Goal: Task Accomplishment & Management: Manage account settings

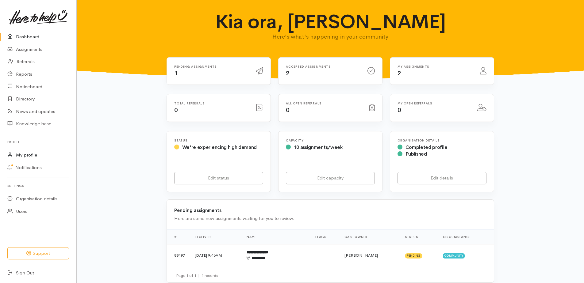
click at [30, 162] on link "My profile" at bounding box center [38, 155] width 76 height 13
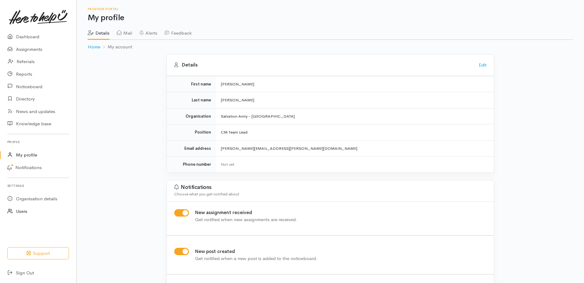
click at [25, 218] on link "Users" at bounding box center [38, 212] width 76 height 13
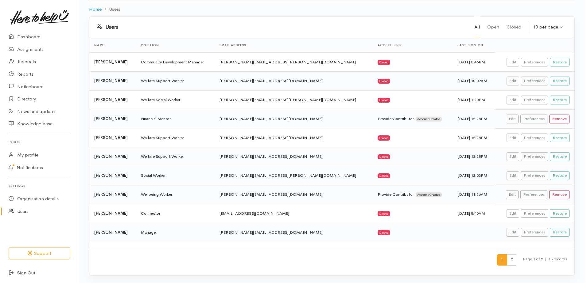
scroll to position [64, 0]
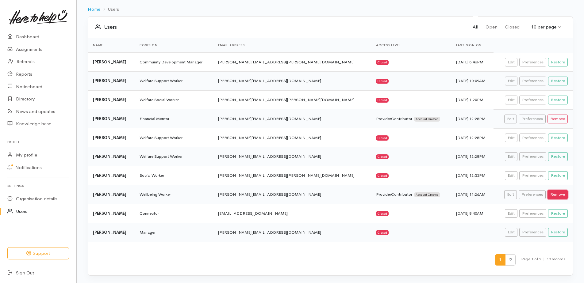
click at [550, 191] on button "Remove" at bounding box center [558, 195] width 20 height 9
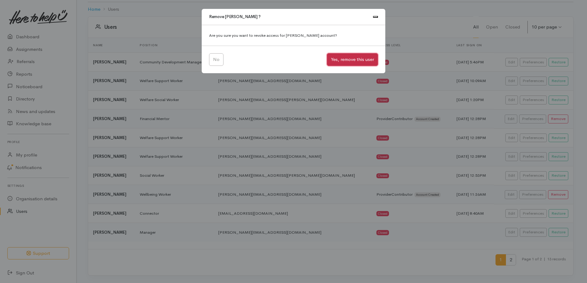
click at [336, 65] on button "Yes, remove this user" at bounding box center [352, 59] width 51 height 13
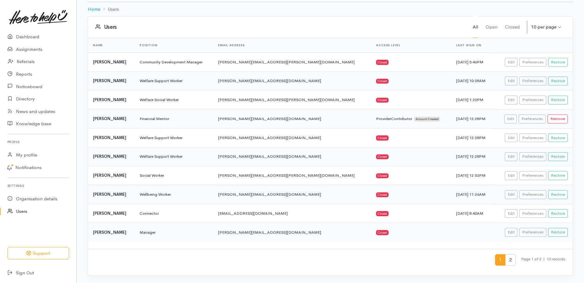
scroll to position [64, 0]
click at [505, 255] on span "2" at bounding box center [510, 260] width 10 height 11
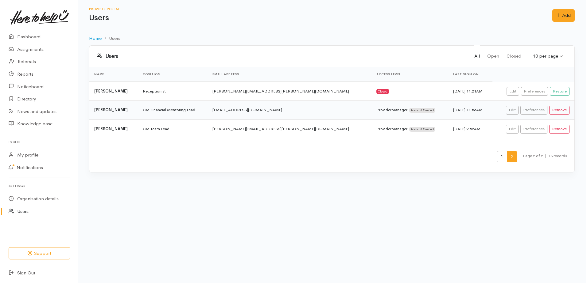
scroll to position [0, 0]
click at [522, 115] on link "Preferences" at bounding box center [534, 110] width 27 height 9
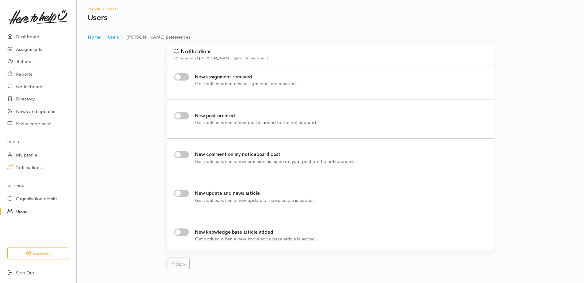
click at [115, 41] on link "Users" at bounding box center [113, 37] width 11 height 7
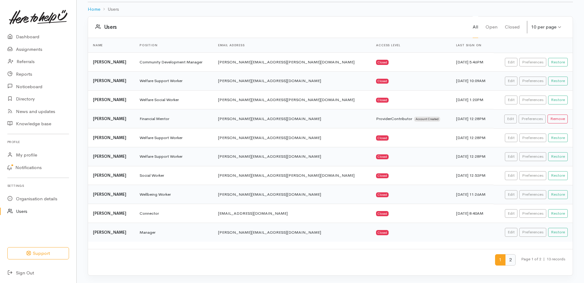
scroll to position [64, 0]
click at [505, 258] on span "2" at bounding box center [510, 260] width 10 height 11
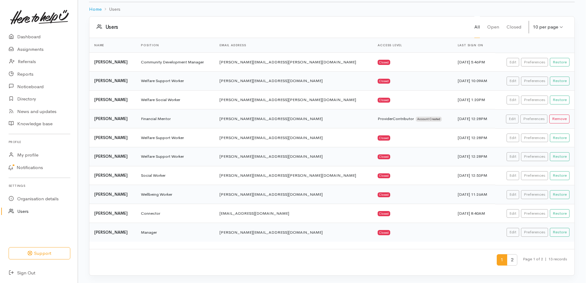
scroll to position [0, 0]
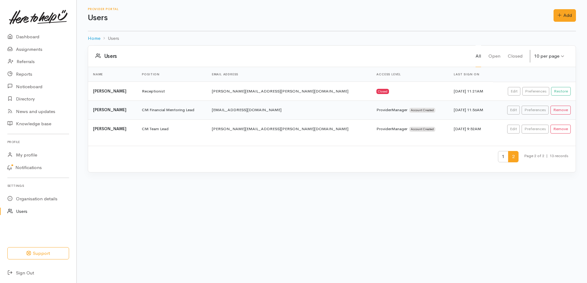
click at [558, 62] on div "10 per page 10 per page" at bounding box center [551, 56] width 34 height 13
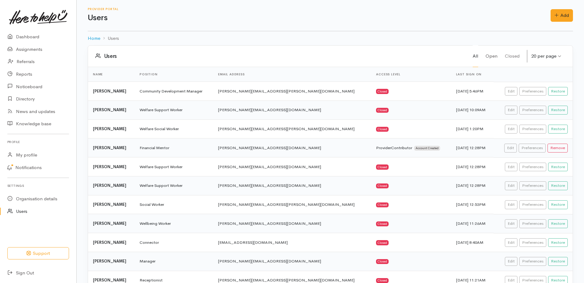
click at [486, 60] on link "Open" at bounding box center [492, 56] width 12 height 22
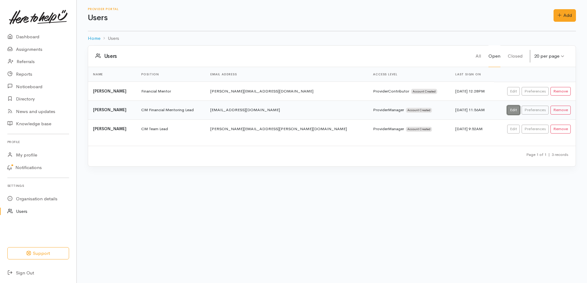
click at [507, 115] on link "Edit" at bounding box center [513, 110] width 13 height 9
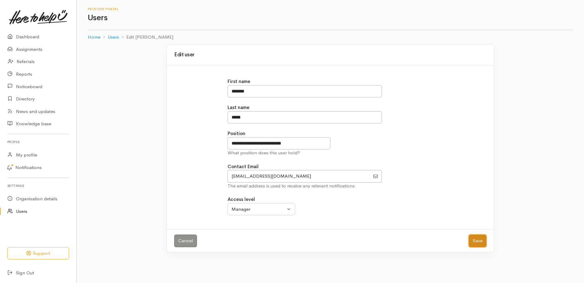
click at [477, 248] on button "Save" at bounding box center [478, 241] width 18 height 13
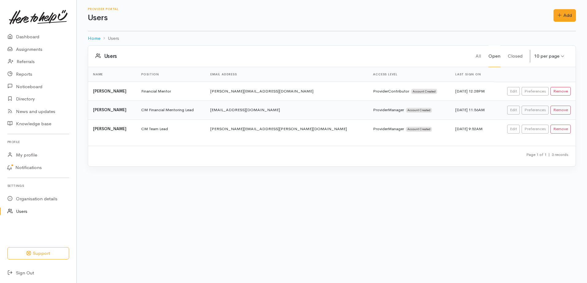
click at [509, 60] on link "Closed" at bounding box center [514, 56] width 15 height 22
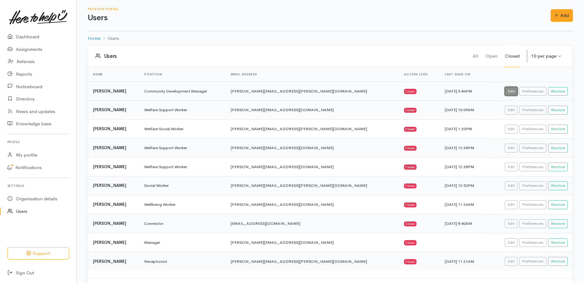
click at [505, 96] on link "Edit" at bounding box center [511, 91] width 13 height 9
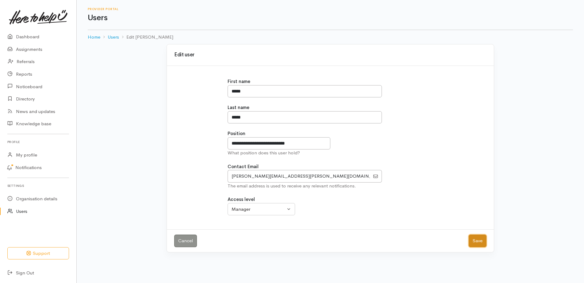
click at [473, 248] on button "Save" at bounding box center [478, 241] width 18 height 13
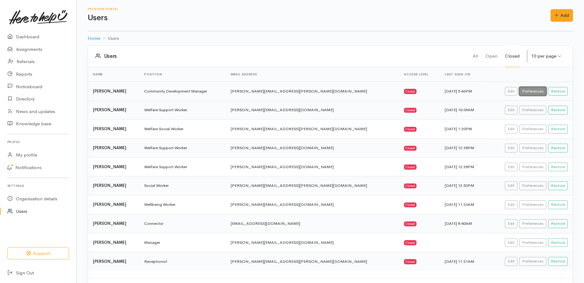
click at [526, 96] on link "Preferences" at bounding box center [532, 91] width 27 height 9
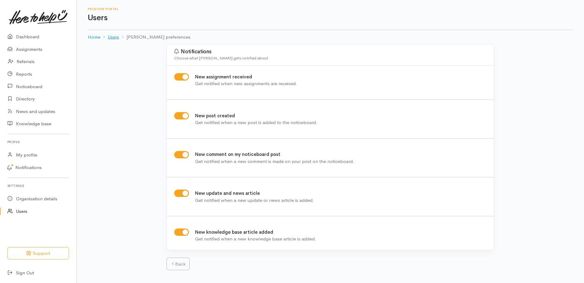
click at [119, 40] on link "Users" at bounding box center [113, 37] width 11 height 7
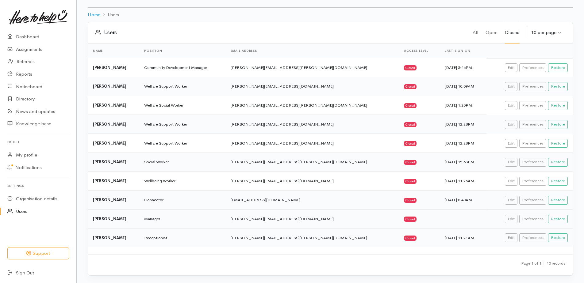
scroll to position [58, 0]
click at [486, 22] on link "Open" at bounding box center [492, 33] width 12 height 22
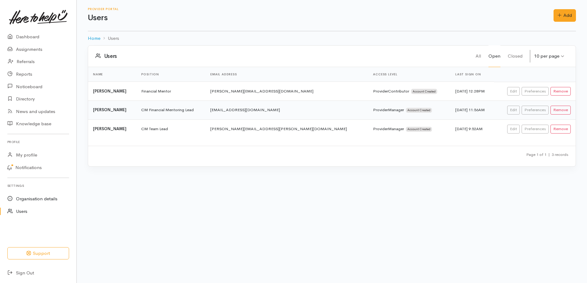
click at [41, 206] on link "Organisation details" at bounding box center [38, 199] width 76 height 13
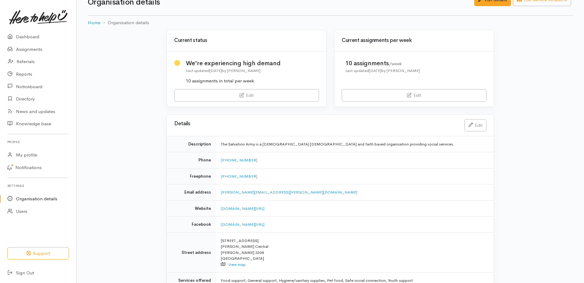
scroll to position [15, 0]
click at [475, 132] on link "Edit" at bounding box center [476, 125] width 22 height 13
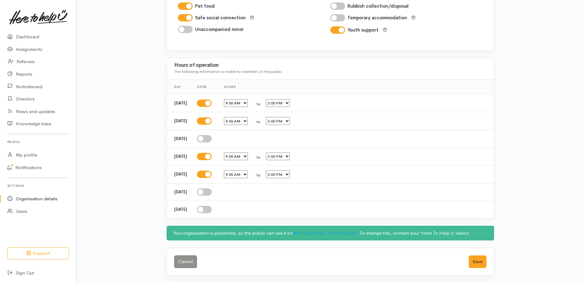
scroll to position [767, 0]
click at [290, 107] on select "12:00 AM 12:15 AM 12:30 AM 12:45 AM 1:00 AM 1:15 AM 1:30 AM 1:45 AM 2:00 AM 2:1…" at bounding box center [278, 103] width 24 height 8
select select "13:00"
click at [286, 107] on select "12:00 AM 12:15 AM 12:30 AM 12:45 AM 1:00 AM 1:15 AM 1:30 AM 1:45 AM 2:00 AM 2:1…" at bounding box center [278, 103] width 24 height 8
click at [290, 125] on select "12:00 AM 12:15 AM 12:30 AM 12:45 AM 1:00 AM 1:15 AM 1:30 AM 1:45 AM 2:00 AM 2:1…" at bounding box center [278, 121] width 24 height 8
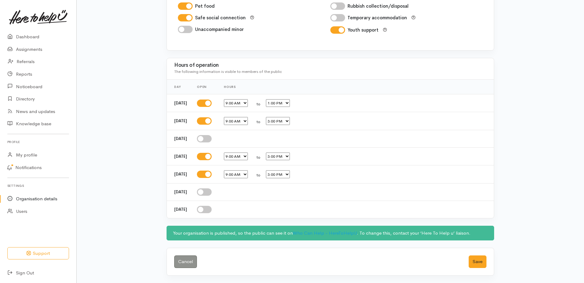
select select "13:00"
click at [286, 125] on select "12:00 AM 12:15 AM 12:30 AM 12:45 AM 1:00 AM 1:15 AM 1:30 AM 1:45 AM 2:00 AM 2:1…" at bounding box center [278, 121] width 24 height 8
click at [290, 161] on select "12:00 AM 12:15 AM 12:30 AM 12:45 AM 1:00 AM 1:15 AM 1:30 AM 1:45 AM 2:00 AM 2:1…" at bounding box center [278, 157] width 24 height 8
select select "13:00"
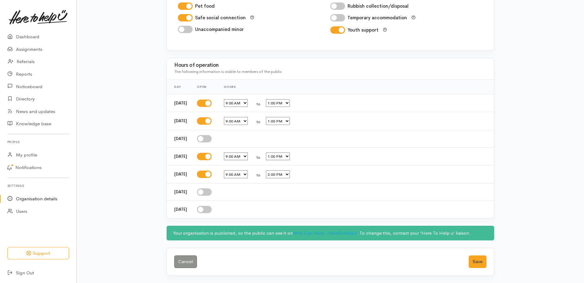
click at [286, 161] on select "12:00 AM 12:15 AM 12:30 AM 12:45 AM 1:00 AM 1:15 AM 1:30 AM 1:45 AM 2:00 AM 2:1…" at bounding box center [278, 157] width 24 height 8
click at [290, 179] on select "12:00 AM 12:15 AM 12:30 AM 12:45 AM 1:00 AM 1:15 AM 1:30 AM 1:45 AM 2:00 AM 2:1…" at bounding box center [278, 175] width 24 height 8
select select "13:00"
click at [286, 179] on select "12:00 AM 12:15 AM 12:30 AM 12:45 AM 1:00 AM 1:15 AM 1:30 AM 1:45 AM 2:00 AM 2:1…" at bounding box center [278, 175] width 24 height 8
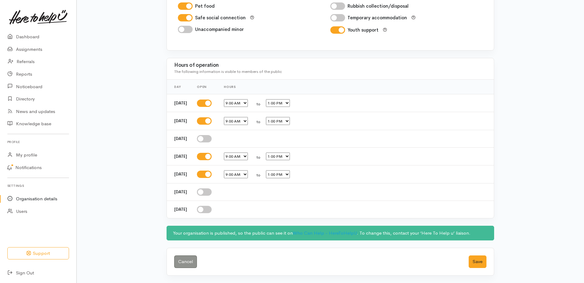
scroll to position [856, 0]
click at [477, 258] on button "Save" at bounding box center [478, 262] width 18 height 13
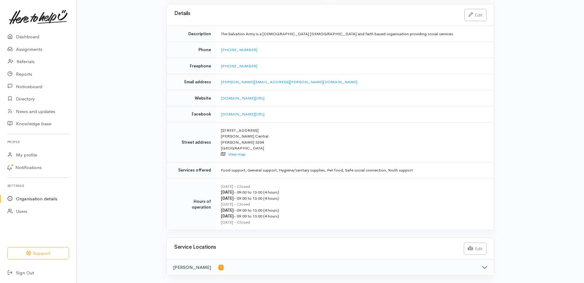
scroll to position [168, 0]
click at [23, 55] on link "Assignments" at bounding box center [38, 49] width 76 height 13
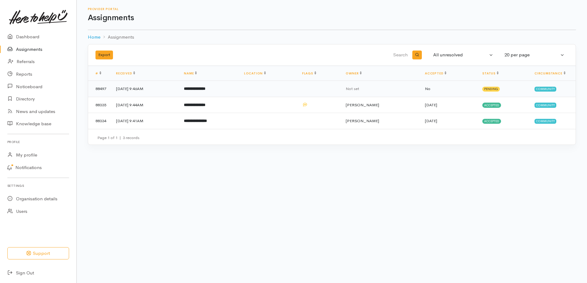
click at [205, 91] on b "**********" at bounding box center [194, 89] width 21 height 4
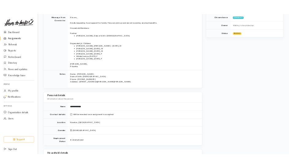
scroll to position [184, 0]
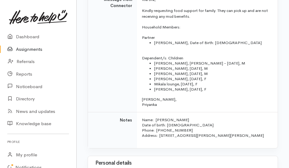
click at [120, 113] on td "Message from Connector" at bounding box center [112, 52] width 49 height 121
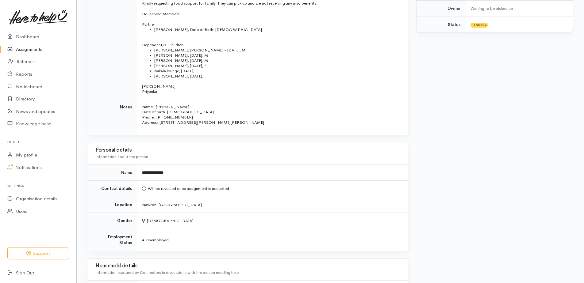
click at [368, 153] on h3 "Personal details" at bounding box center [248, 151] width 306 height 6
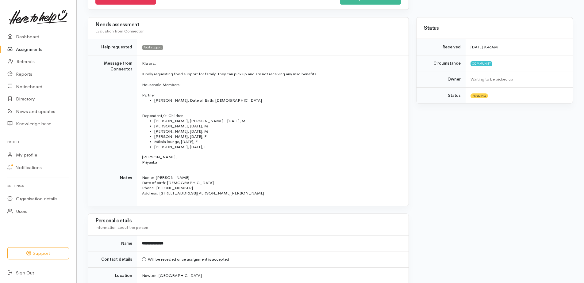
scroll to position [123, 0]
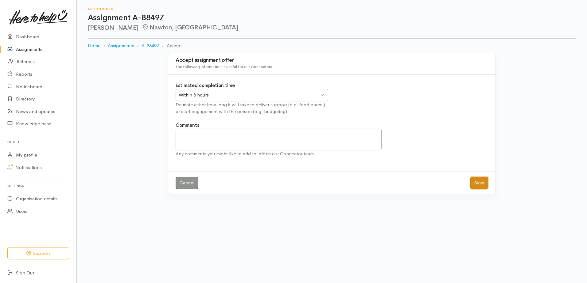
click at [478, 190] on button "Save" at bounding box center [479, 183] width 18 height 13
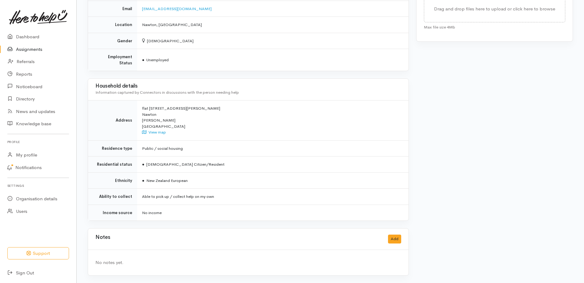
scroll to position [376, 0]
click at [389, 235] on button "Add" at bounding box center [394, 239] width 13 height 9
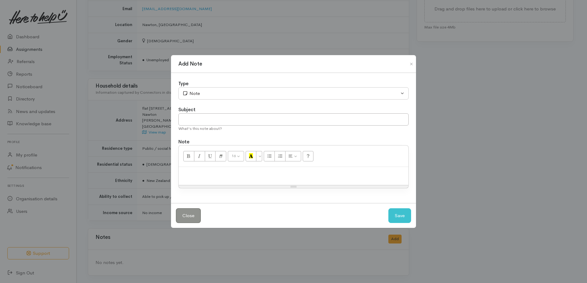
click at [262, 182] on div at bounding box center [293, 176] width 229 height 18
click at [397, 222] on button "Save" at bounding box center [399, 216] width 23 height 15
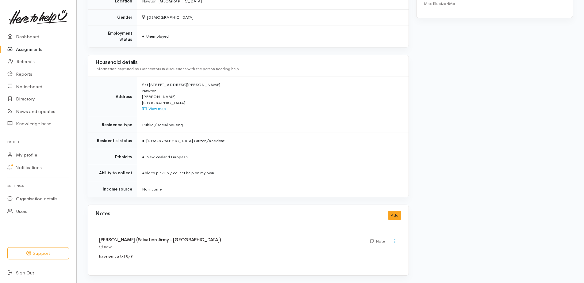
click at [317, 131] on td "Public / social housing" at bounding box center [273, 125] width 272 height 16
click at [40, 52] on link "Assignments" at bounding box center [38, 49] width 76 height 13
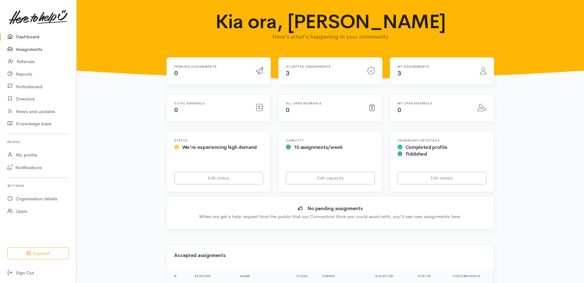
click at [23, 52] on link "Assignments" at bounding box center [38, 49] width 76 height 13
